Goal: Transaction & Acquisition: Purchase product/service

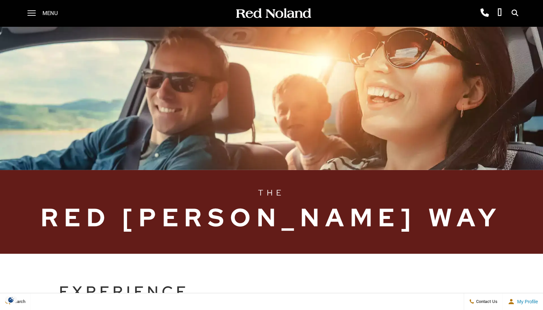
click at [43, 13] on span "Menu" at bounding box center [49, 13] width 15 height 27
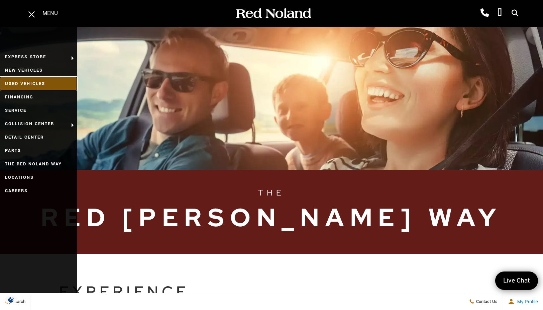
click at [32, 80] on link "Used Vehicles" at bounding box center [38, 83] width 77 height 13
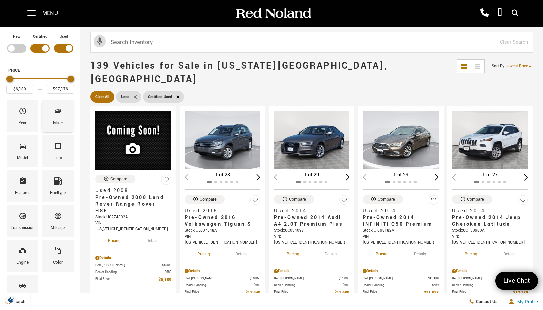
click at [58, 117] on span "Make" at bounding box center [58, 112] width 8 height 14
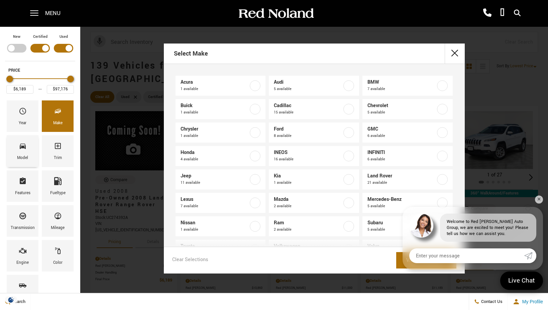
click at [25, 150] on span "Model" at bounding box center [23, 147] width 8 height 14
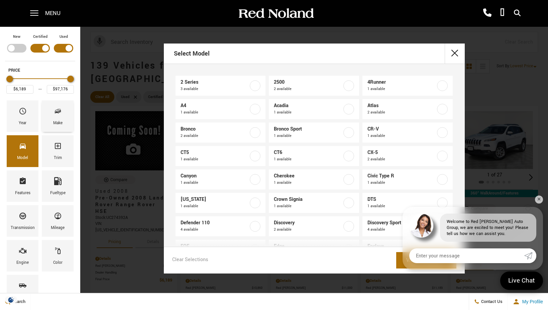
click at [60, 121] on div "Make" at bounding box center [57, 122] width 9 height 7
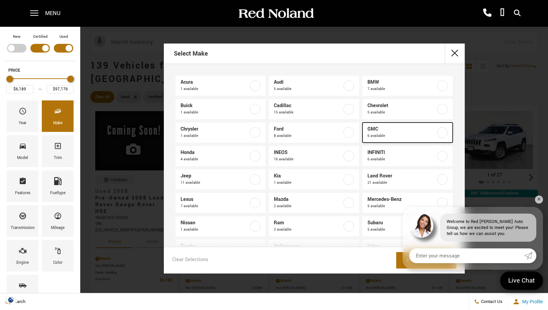
click at [375, 134] on span "6 available" at bounding box center [401, 135] width 68 height 7
type input "$34,078"
type input "$64,689"
checkbox input "true"
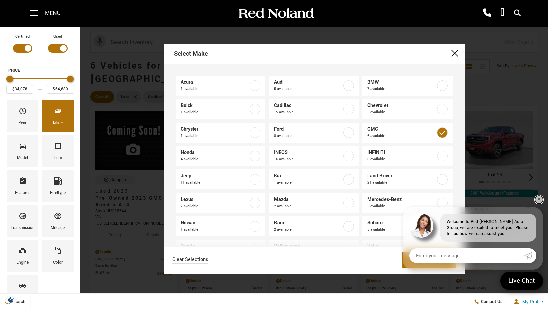
click at [539, 202] on link "✕" at bounding box center [539, 199] width 8 height 8
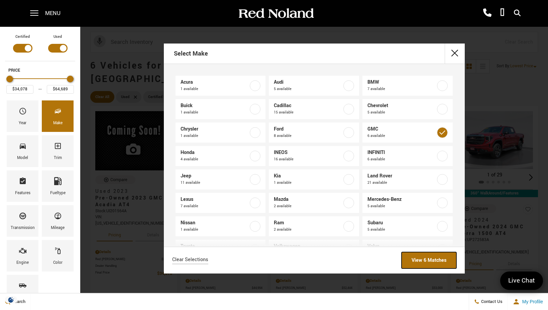
click at [422, 259] on link "View 6 Matches" at bounding box center [429, 260] width 55 height 16
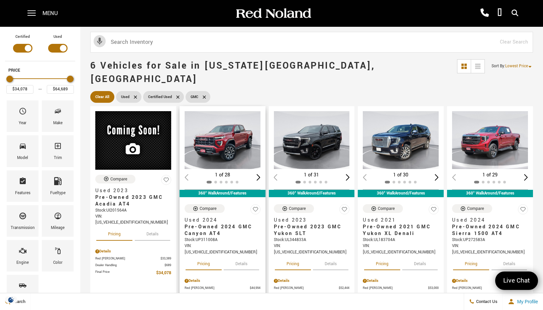
click at [230, 139] on img "1 / 2" at bounding box center [223, 140] width 77 height 58
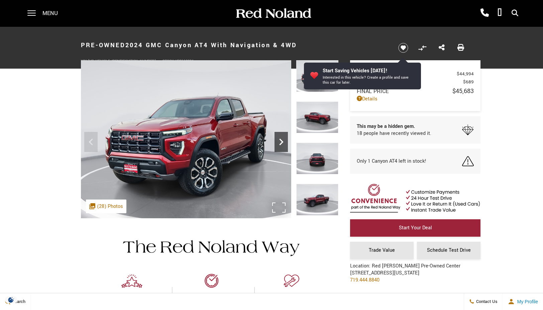
click at [282, 143] on icon "Next" at bounding box center [281, 141] width 4 height 7
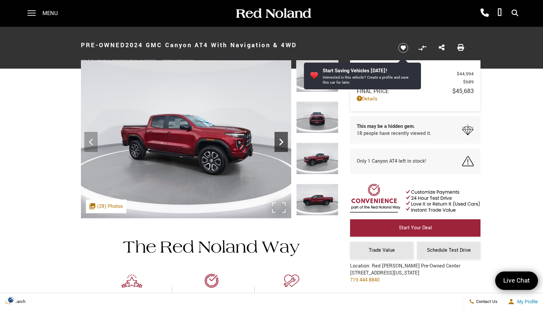
click at [282, 142] on icon "Next" at bounding box center [281, 141] width 4 height 7
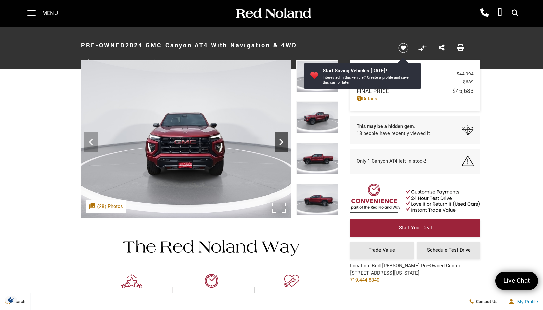
click at [282, 142] on icon "Next" at bounding box center [281, 141] width 4 height 7
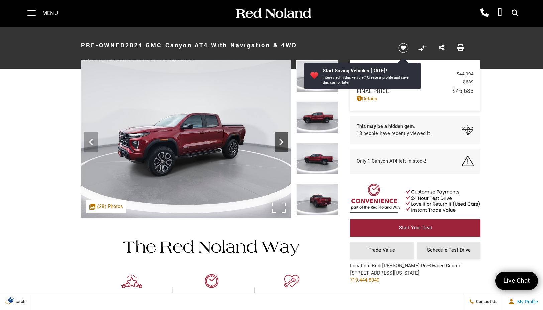
click at [282, 142] on icon "Next" at bounding box center [281, 141] width 4 height 7
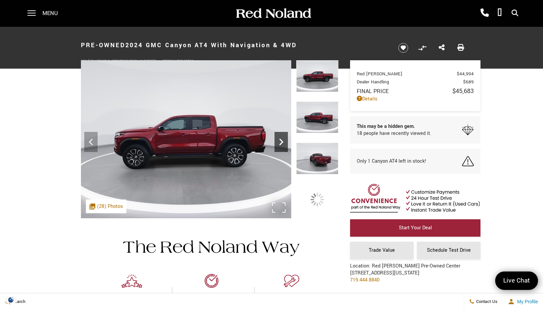
click at [282, 142] on icon "Next" at bounding box center [281, 141] width 4 height 7
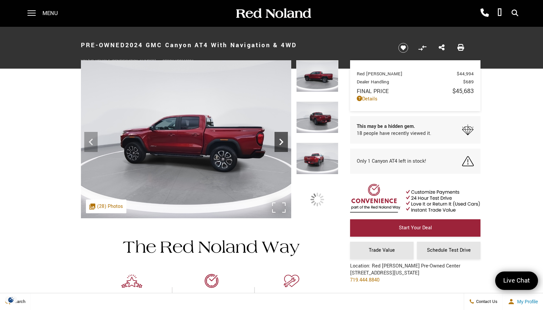
click at [282, 142] on icon "Next" at bounding box center [281, 141] width 4 height 7
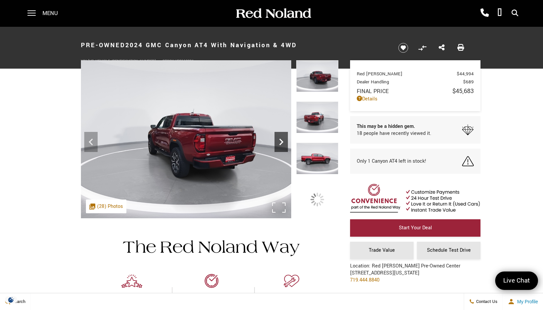
click at [282, 142] on icon "Next" at bounding box center [281, 141] width 4 height 7
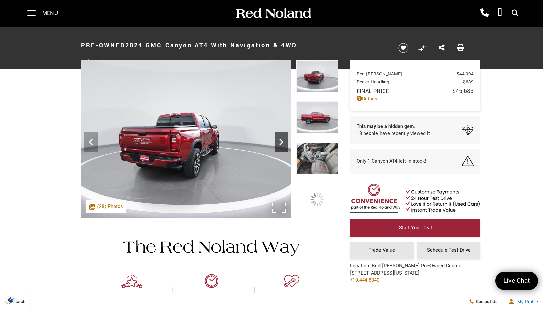
click at [282, 142] on icon "Next" at bounding box center [281, 141] width 4 height 7
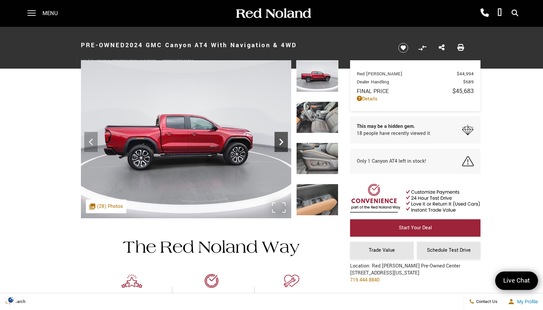
click at [282, 142] on icon "Next" at bounding box center [281, 141] width 4 height 7
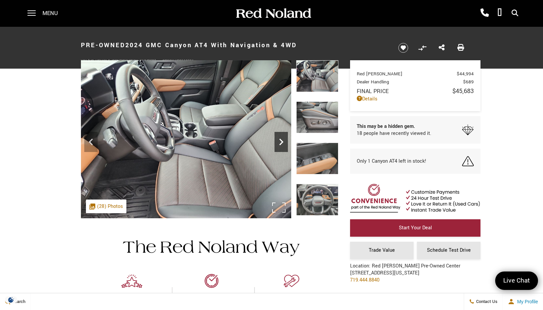
click at [282, 142] on icon "Next" at bounding box center [281, 141] width 4 height 7
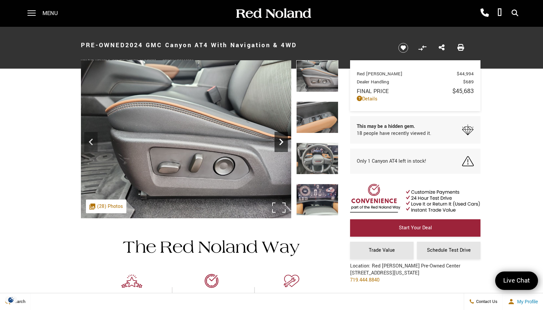
click at [282, 142] on icon "Next" at bounding box center [281, 141] width 4 height 7
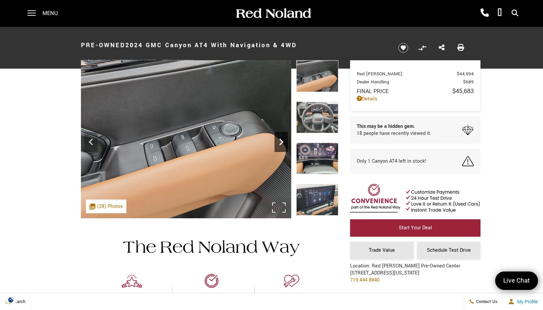
click at [282, 142] on icon "Next" at bounding box center [281, 141] width 4 height 7
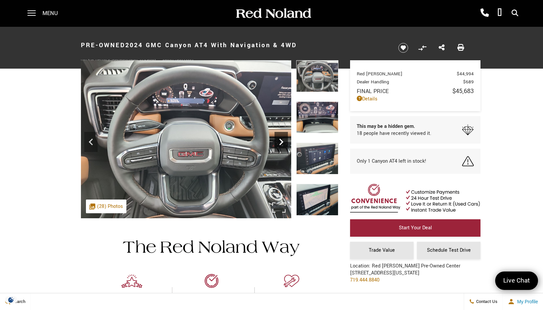
click at [282, 142] on icon "Next" at bounding box center [281, 141] width 4 height 7
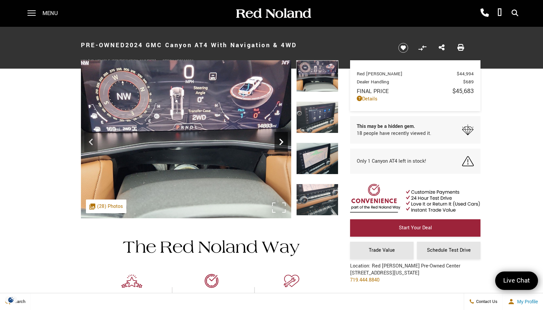
click at [282, 142] on icon "Next" at bounding box center [281, 141] width 4 height 7
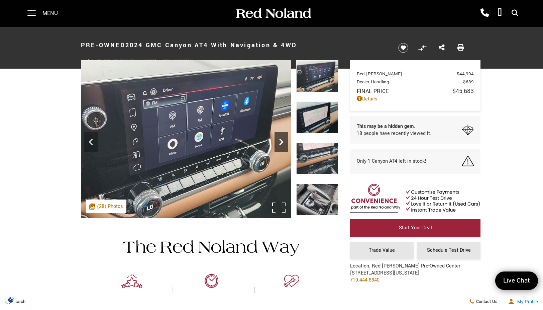
click at [282, 142] on icon "Next" at bounding box center [281, 141] width 4 height 7
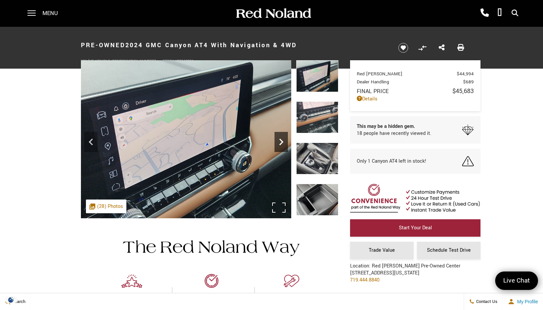
click at [282, 142] on icon "Next" at bounding box center [281, 141] width 4 height 7
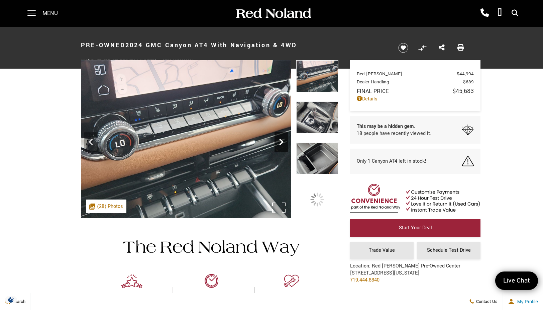
click at [282, 142] on icon "Next" at bounding box center [281, 141] width 4 height 7
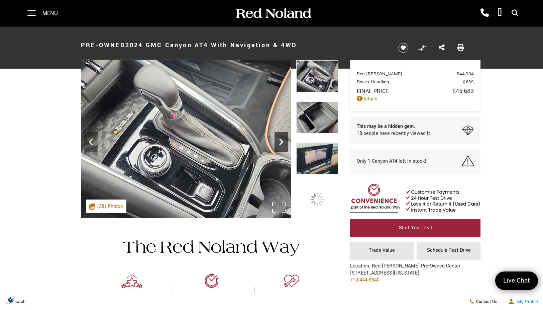
click at [282, 142] on icon "Next" at bounding box center [281, 141] width 4 height 7
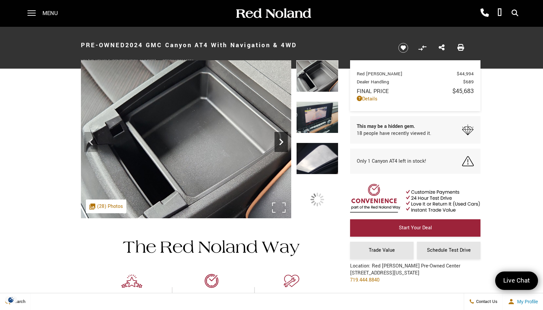
click at [282, 142] on icon "Next" at bounding box center [281, 141] width 4 height 7
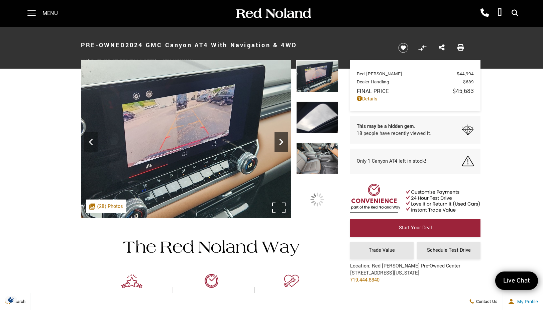
click at [282, 142] on icon "Next" at bounding box center [281, 141] width 4 height 7
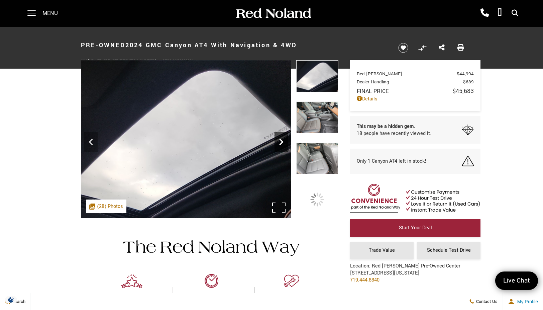
click at [282, 142] on icon "Next" at bounding box center [281, 141] width 4 height 7
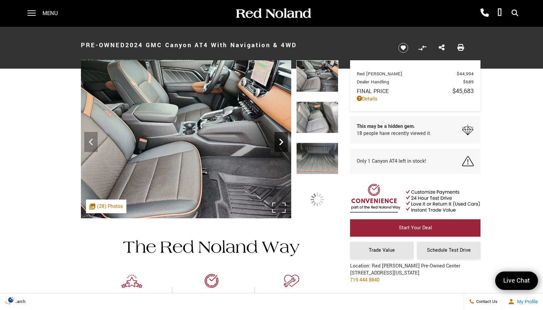
click at [282, 142] on icon "Next" at bounding box center [281, 141] width 4 height 7
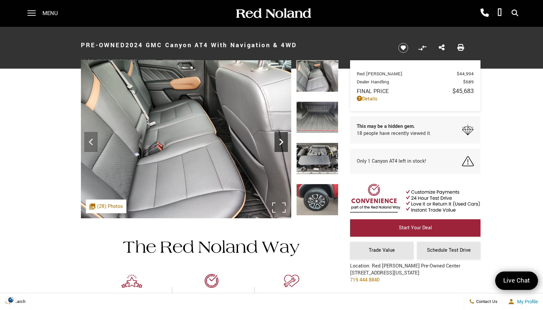
click at [282, 142] on icon "Next" at bounding box center [281, 141] width 4 height 7
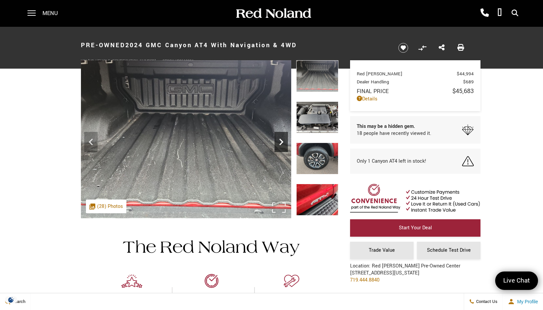
click at [282, 142] on icon "Next" at bounding box center [281, 141] width 4 height 7
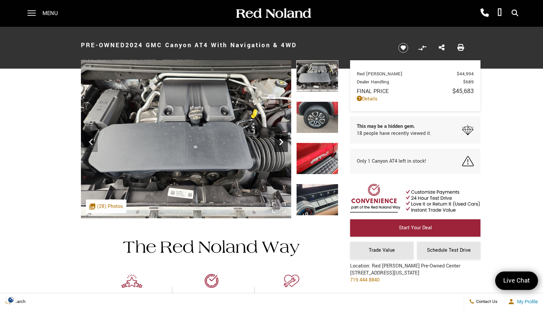
click at [282, 142] on icon "Next" at bounding box center [281, 141] width 4 height 7
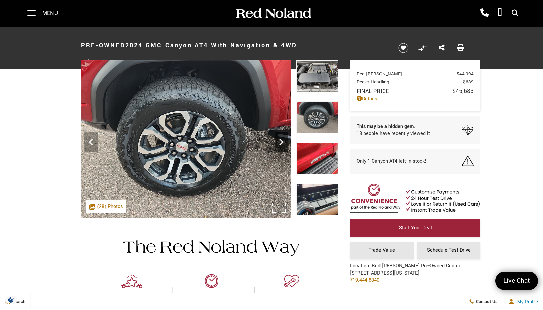
click at [281, 142] on icon "Next" at bounding box center [280, 141] width 13 height 13
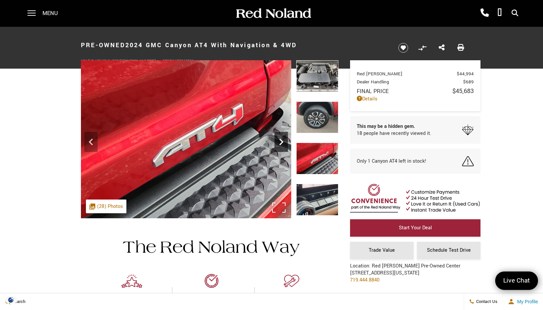
click at [281, 142] on icon "Next" at bounding box center [280, 141] width 13 height 13
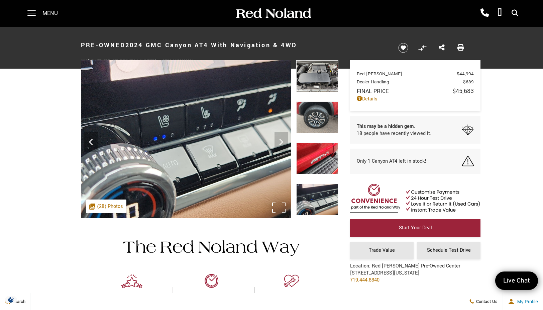
click at [281, 142] on img at bounding box center [186, 139] width 210 height 158
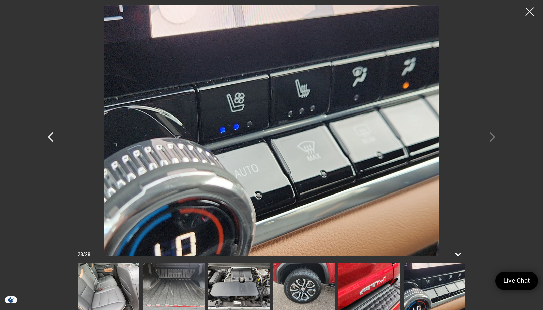
click at [491, 137] on div at bounding box center [271, 130] width 468 height 251
click at [530, 12] on div at bounding box center [530, 12] width 18 height 18
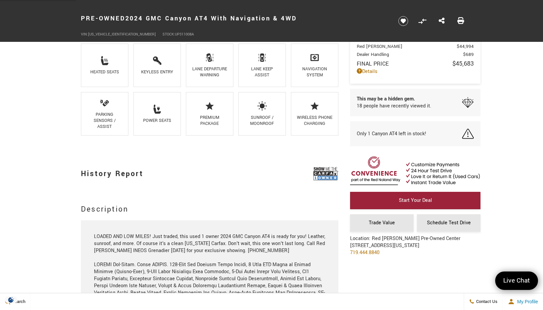
scroll to position [535, 0]
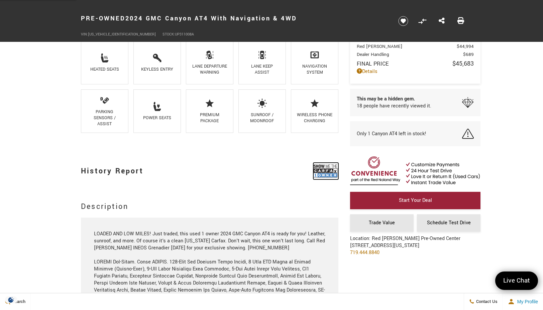
click at [322, 173] on img at bounding box center [325, 170] width 25 height 17
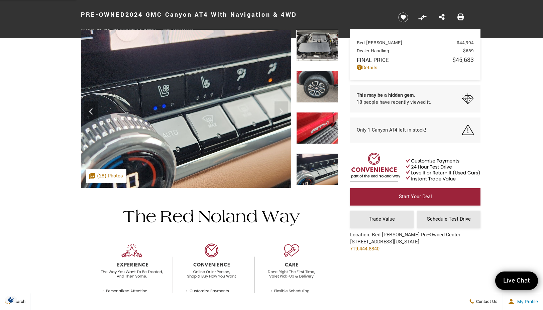
scroll to position [0, 0]
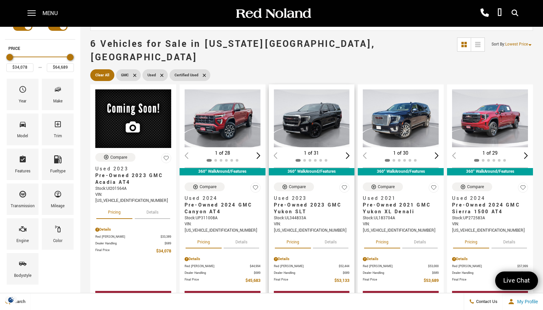
scroll to position [33, 0]
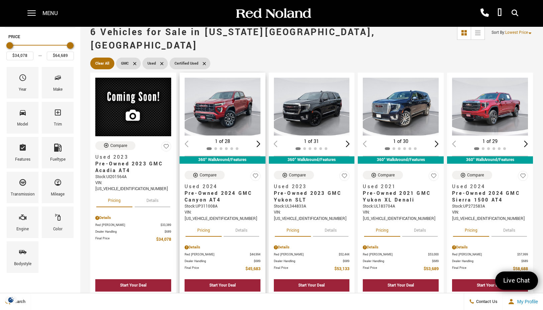
click at [233, 97] on img "1 / 2" at bounding box center [223, 107] width 77 height 58
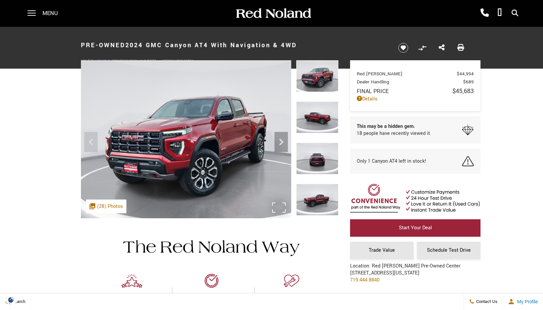
click at [277, 205] on img at bounding box center [186, 139] width 210 height 158
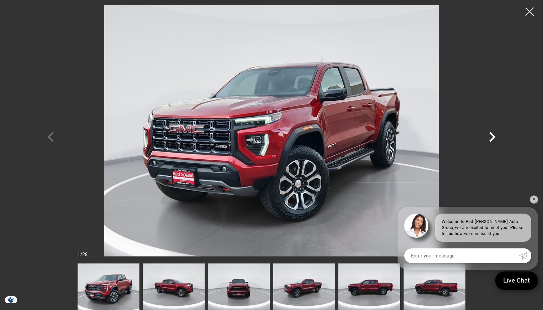
click at [490, 138] on icon "Next" at bounding box center [492, 137] width 20 height 20
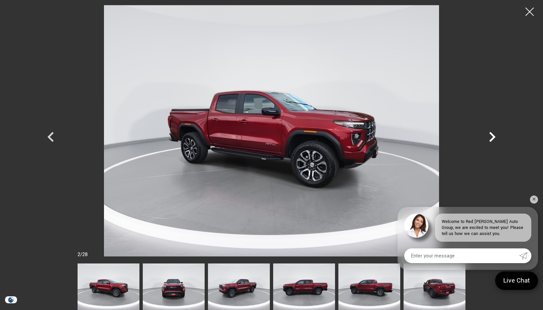
click at [492, 138] on icon "Next" at bounding box center [492, 137] width 6 height 10
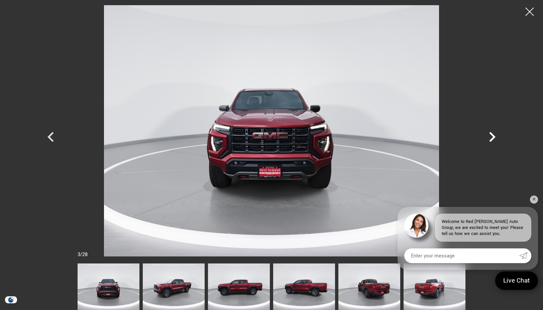
click at [492, 138] on icon "Next" at bounding box center [492, 137] width 6 height 10
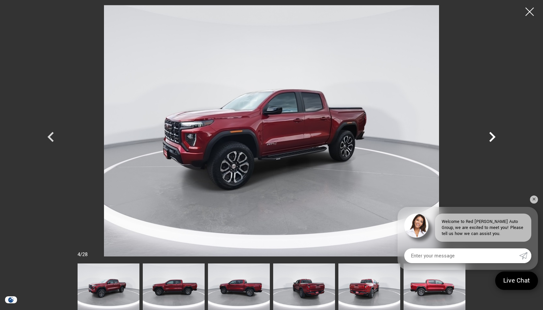
click at [492, 138] on icon "Next" at bounding box center [492, 137] width 6 height 10
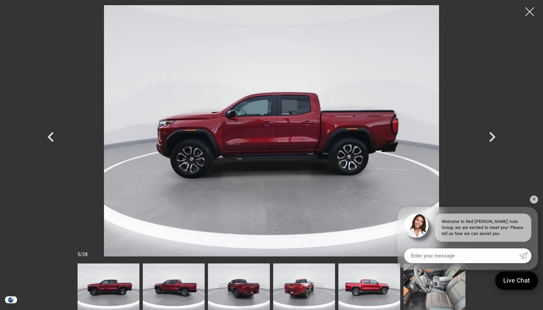
click at [531, 13] on div at bounding box center [530, 12] width 18 height 18
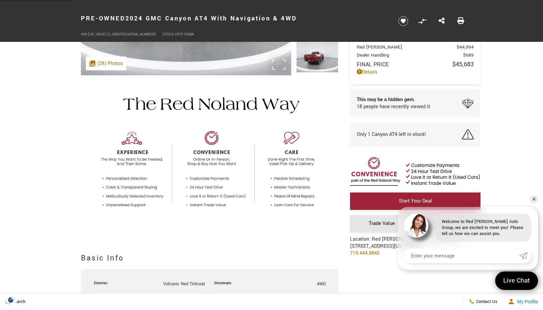
scroll to position [167, 0]
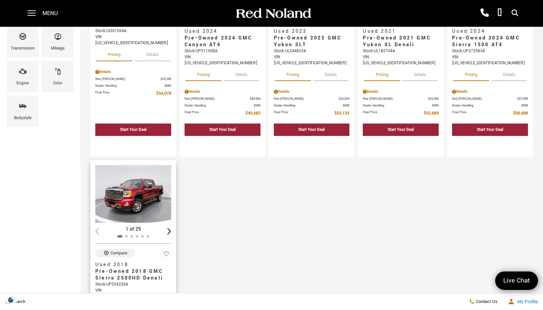
scroll to position [201, 0]
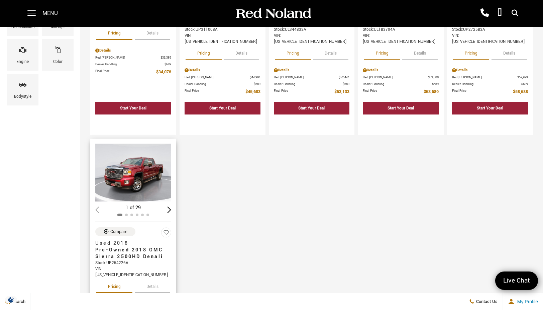
click at [128, 159] on img "1 / 2" at bounding box center [133, 172] width 77 height 58
